Goal: Information Seeking & Learning: Check status

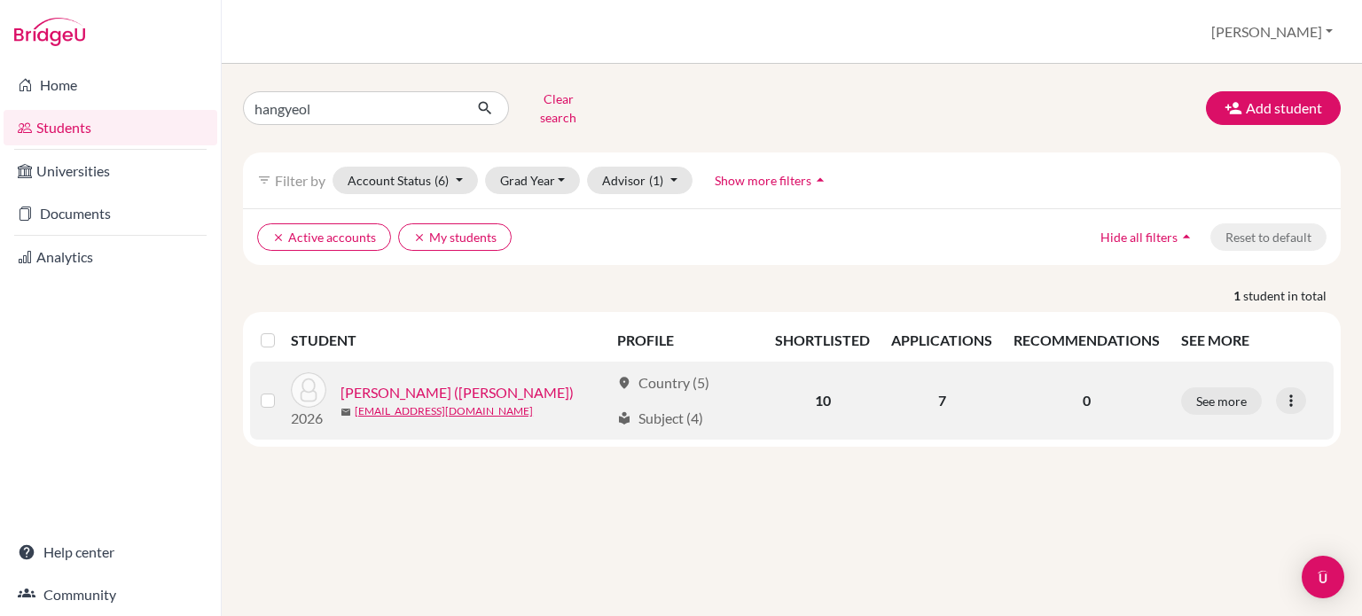
click at [418, 382] on link "[PERSON_NAME] ([PERSON_NAME])" at bounding box center [456, 392] width 233 height 21
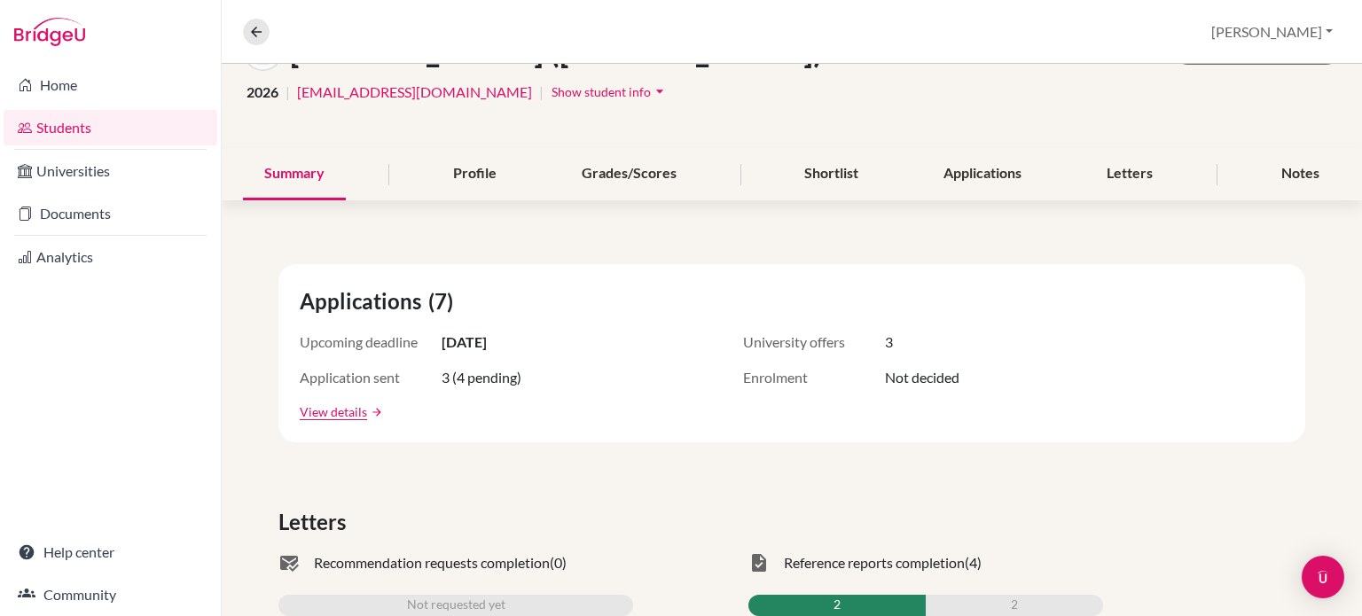
scroll to position [129, 0]
click at [1154, 306] on div "Applications (7)" at bounding box center [792, 303] width 984 height 32
click at [951, 160] on div "Applications" at bounding box center [982, 176] width 121 height 52
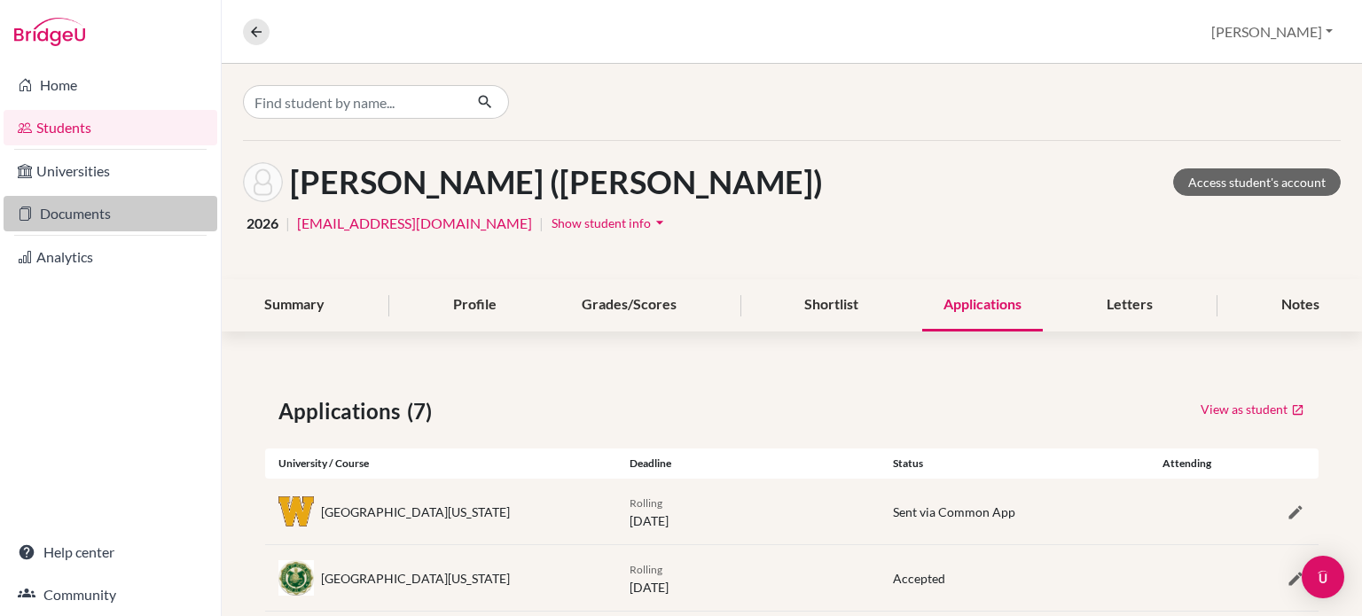
click at [85, 211] on link "Documents" at bounding box center [111, 213] width 214 height 35
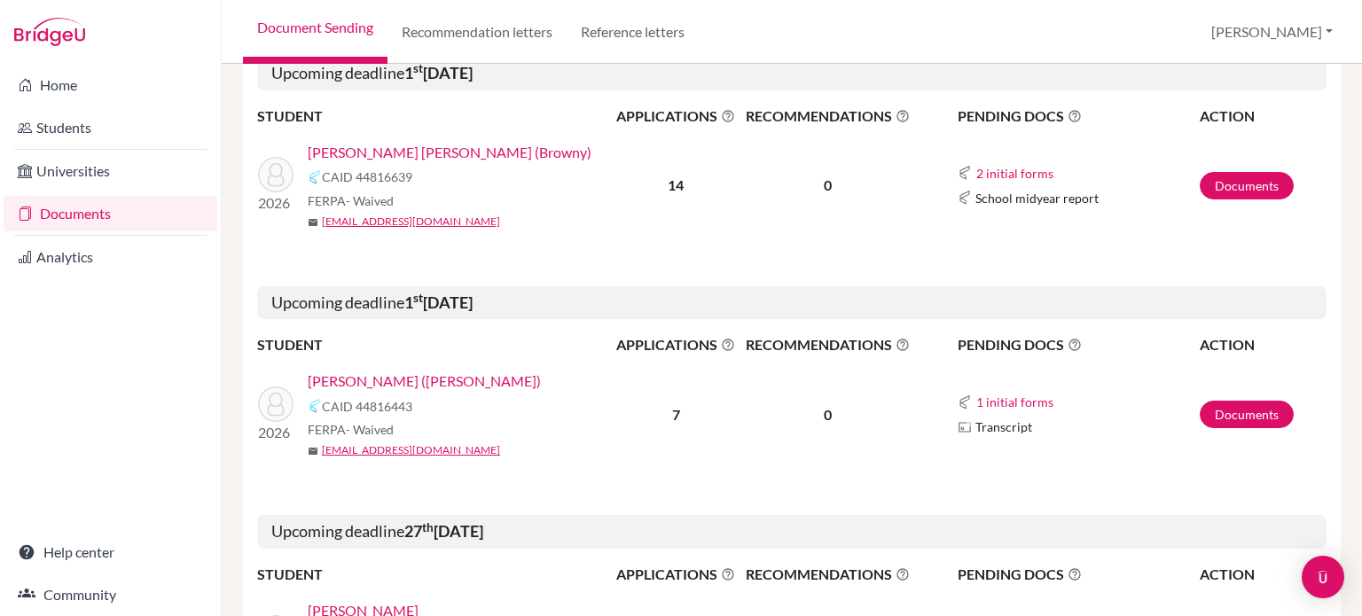
scroll to position [2629, 0]
click at [365, 370] on link "[PERSON_NAME] ([PERSON_NAME])" at bounding box center [424, 380] width 233 height 21
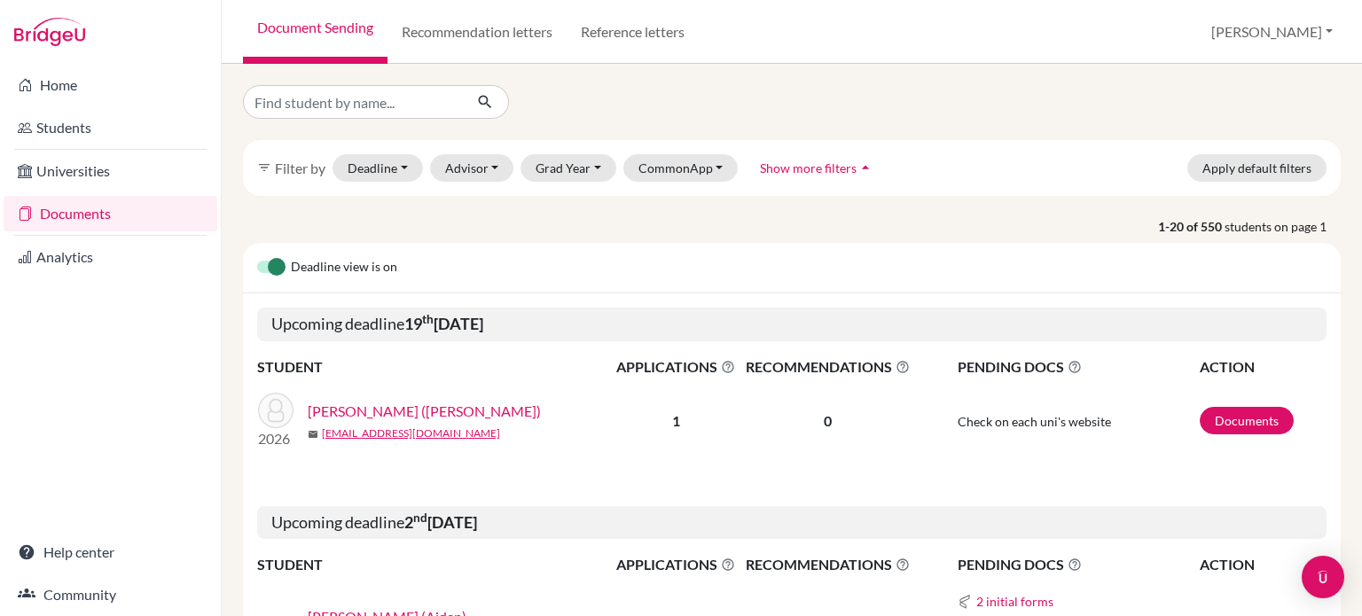
click at [85, 373] on div "Home Students Universities Documents Analytics Help center Community" at bounding box center [110, 340] width 221 height 552
